Goal: Task Accomplishment & Management: Manage account settings

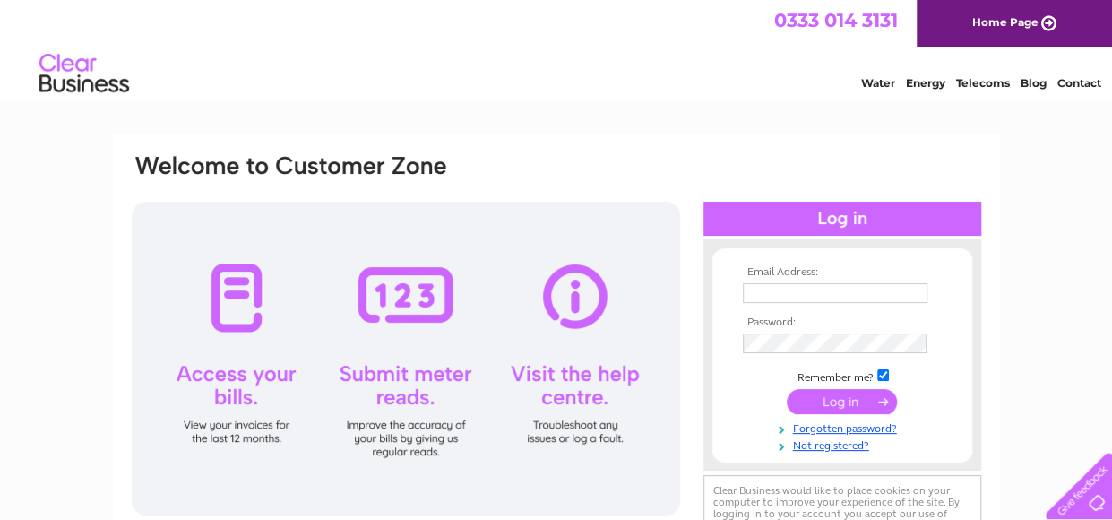
type input "vspencer1983@hotmail.co.uk"
click at [838, 409] on input "submit" at bounding box center [842, 401] width 110 height 25
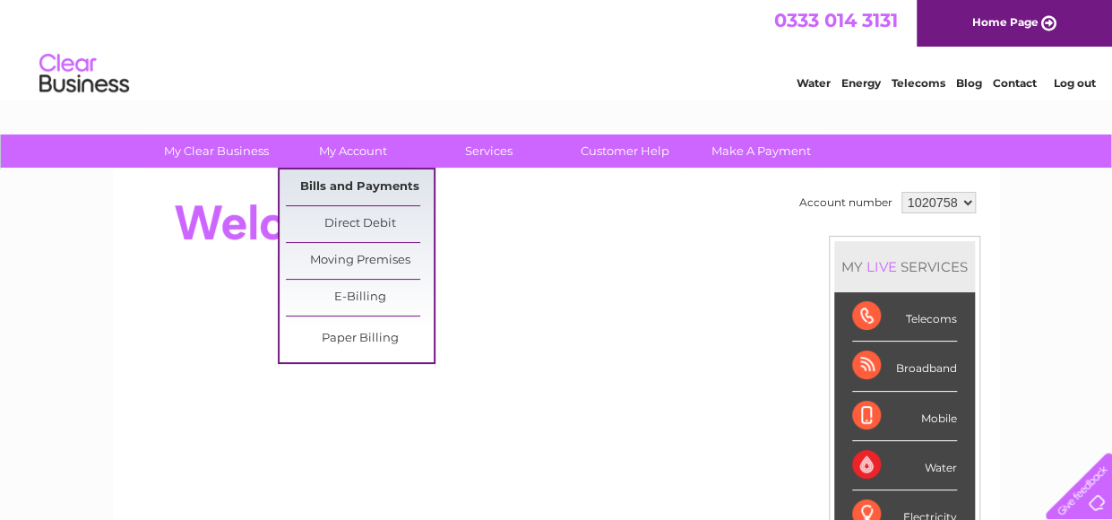
click at [357, 176] on link "Bills and Payments" at bounding box center [360, 187] width 148 height 36
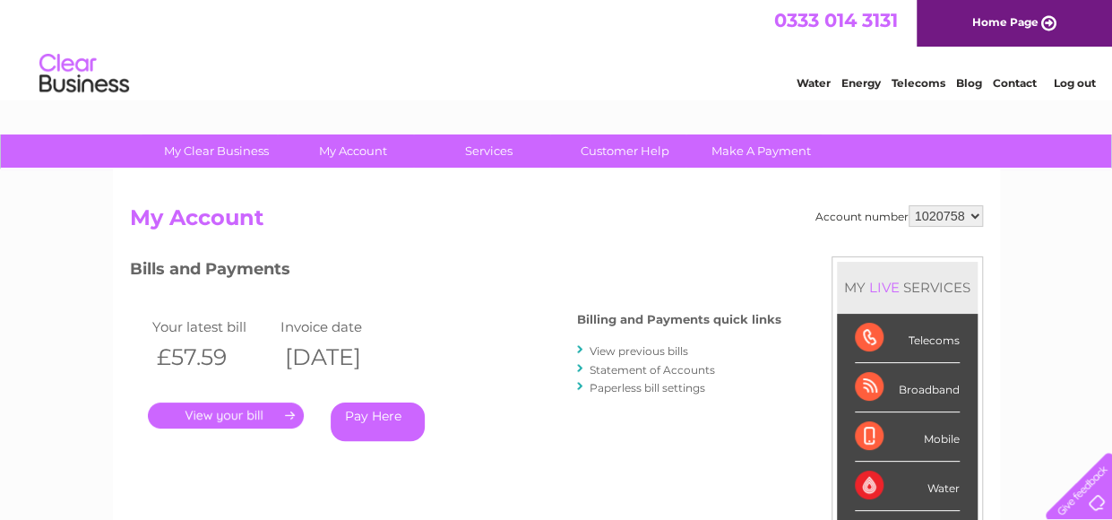
click at [240, 411] on link "." at bounding box center [226, 415] width 156 height 26
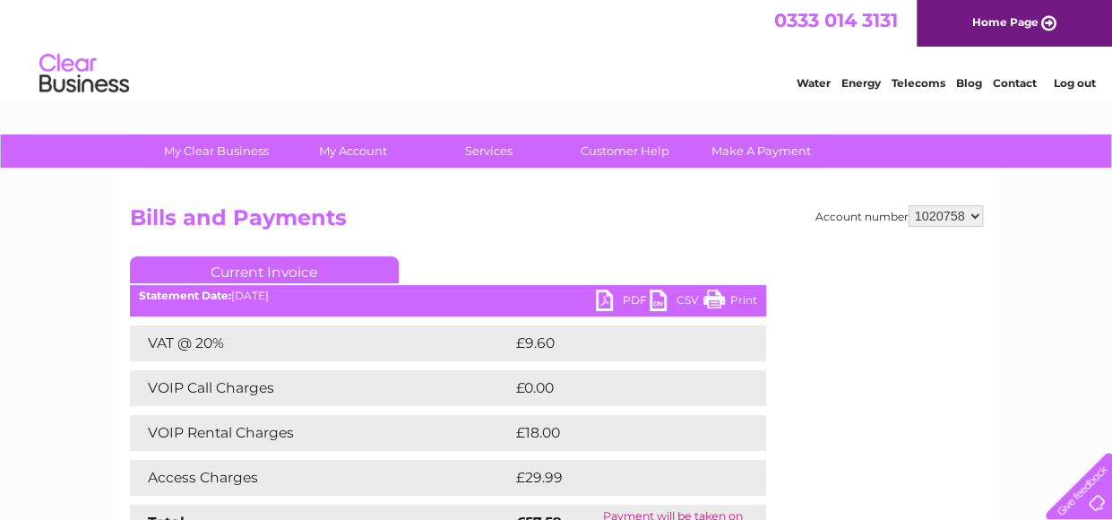
click at [613, 303] on link "PDF" at bounding box center [623, 302] width 54 height 26
